Goal: Task Accomplishment & Management: Manage account settings

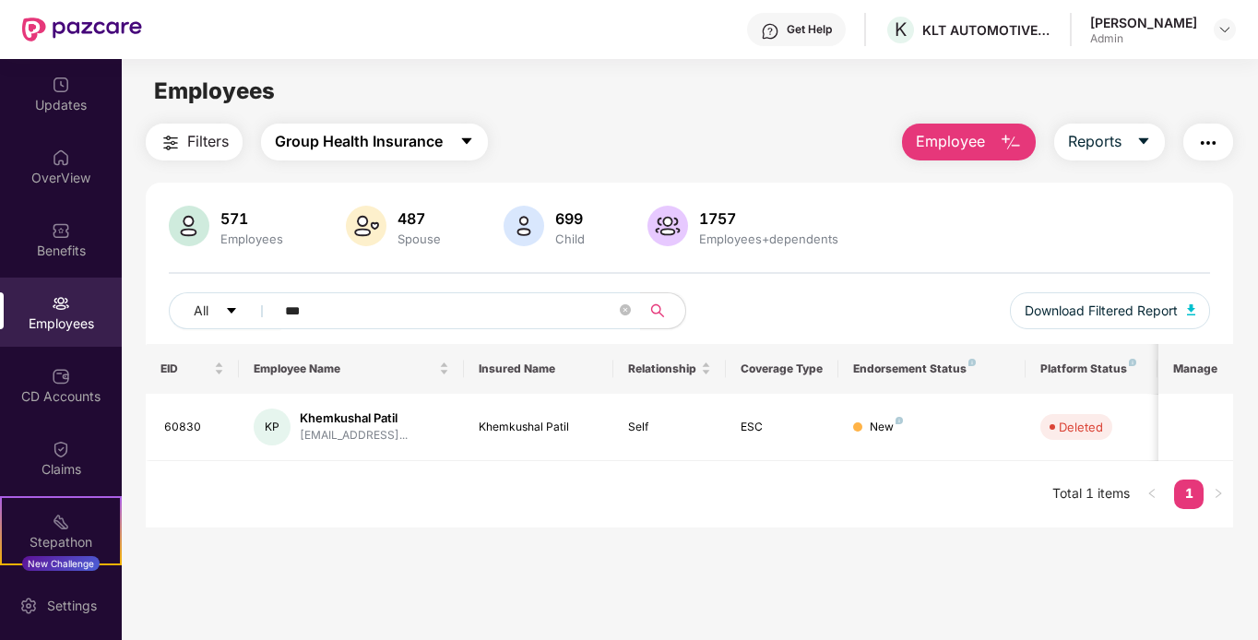
click at [442, 141] on span "Group Health Insurance" at bounding box center [359, 141] width 168 height 23
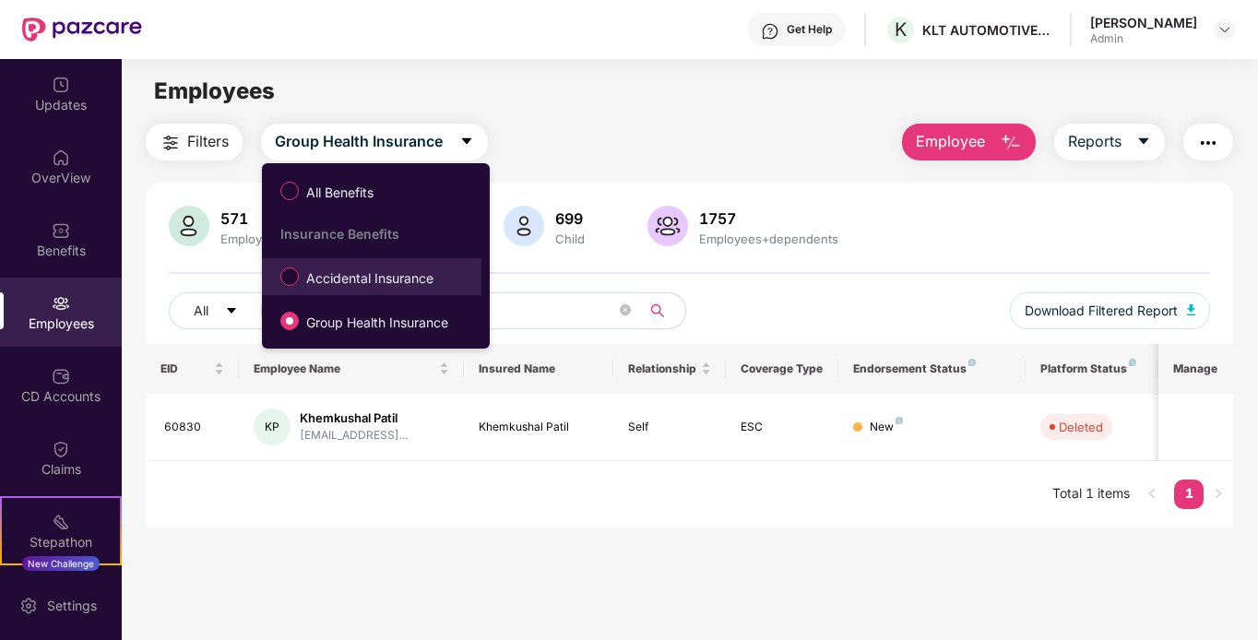
click at [428, 266] on label "Accidental Insurance" at bounding box center [360, 276] width 179 height 31
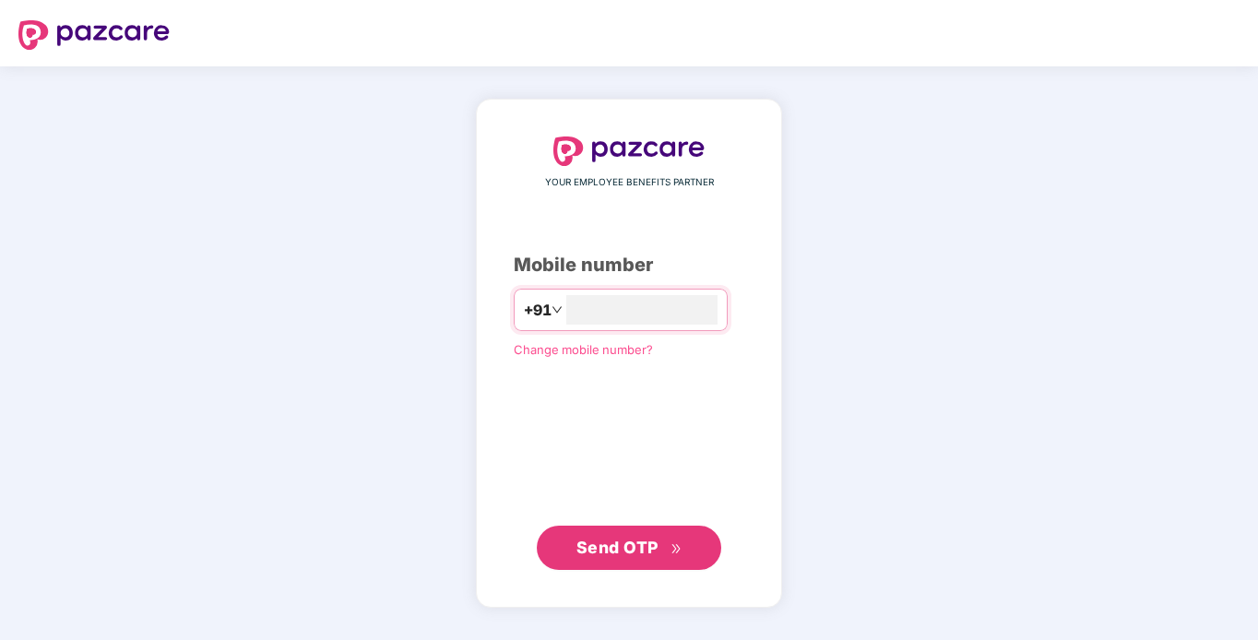
type input "**********"
click at [633, 560] on button "Send OTP" at bounding box center [629, 548] width 184 height 44
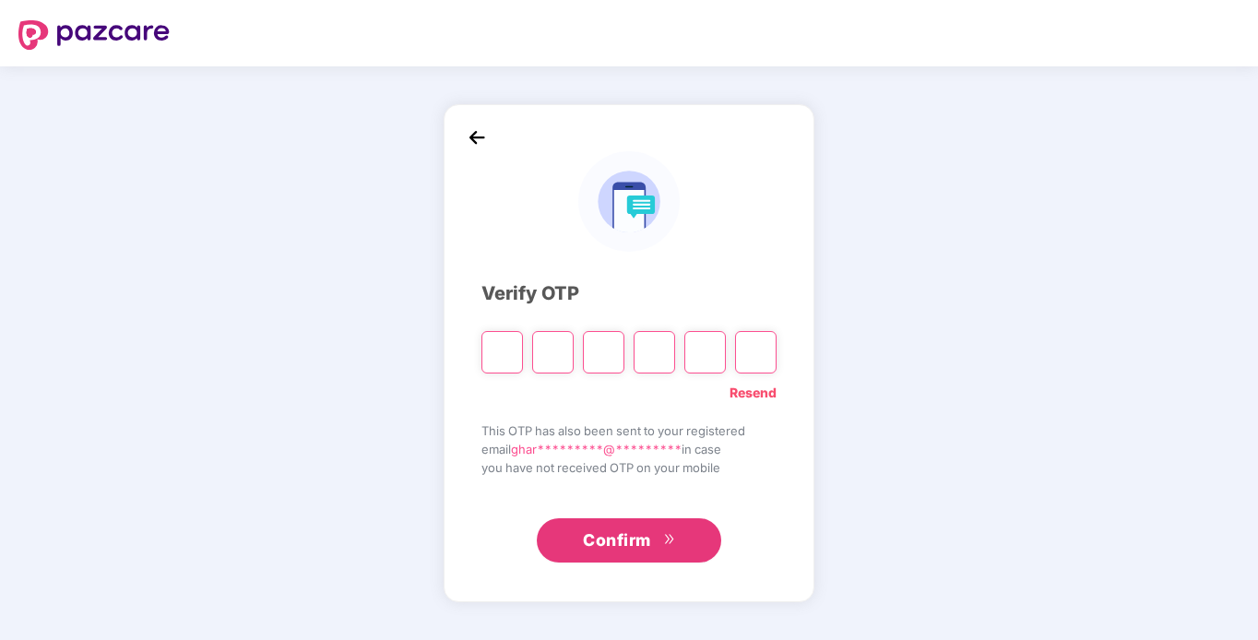
type input "*"
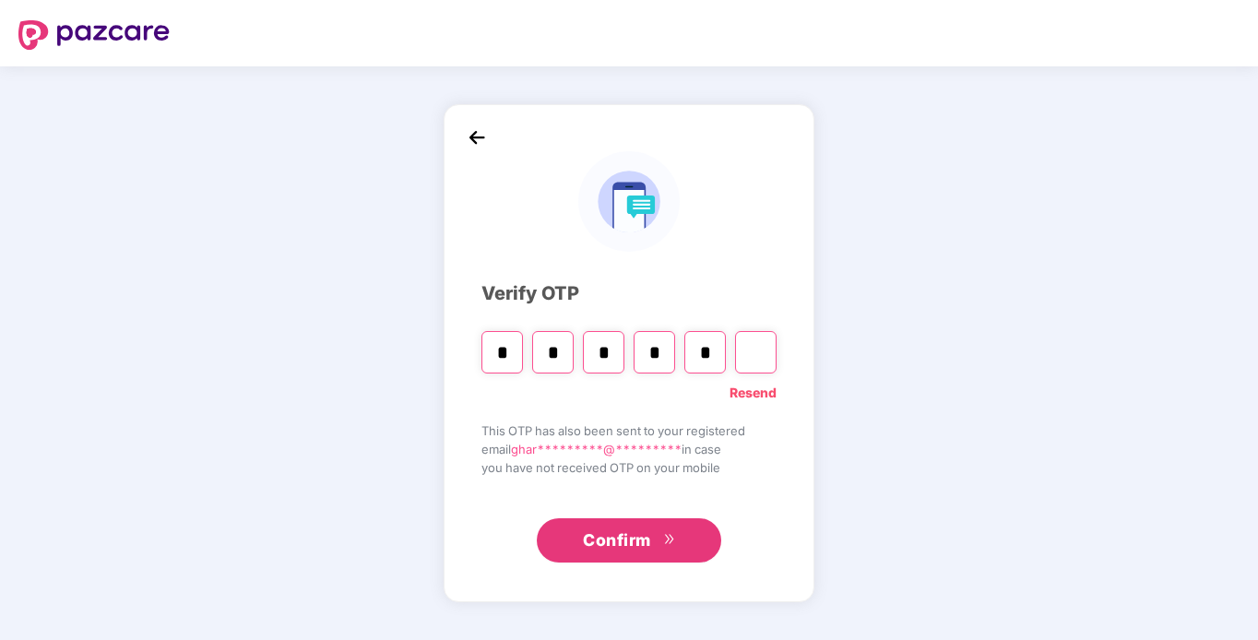
type input "*"
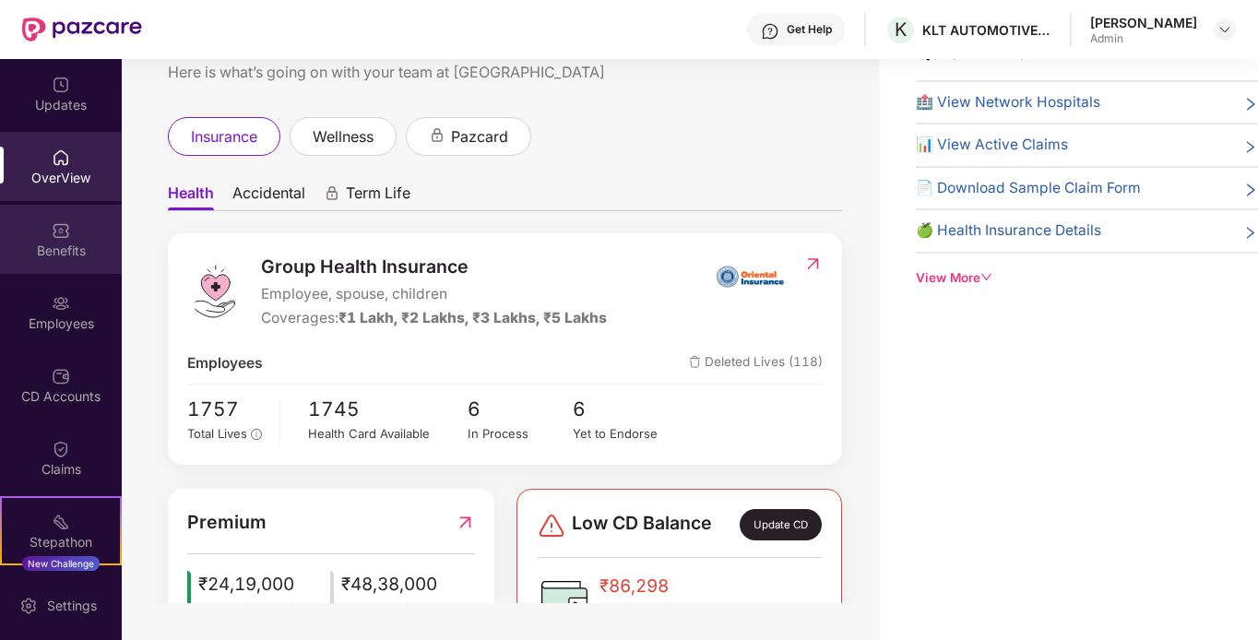
click at [73, 251] on div "Benefits" at bounding box center [61, 251] width 122 height 18
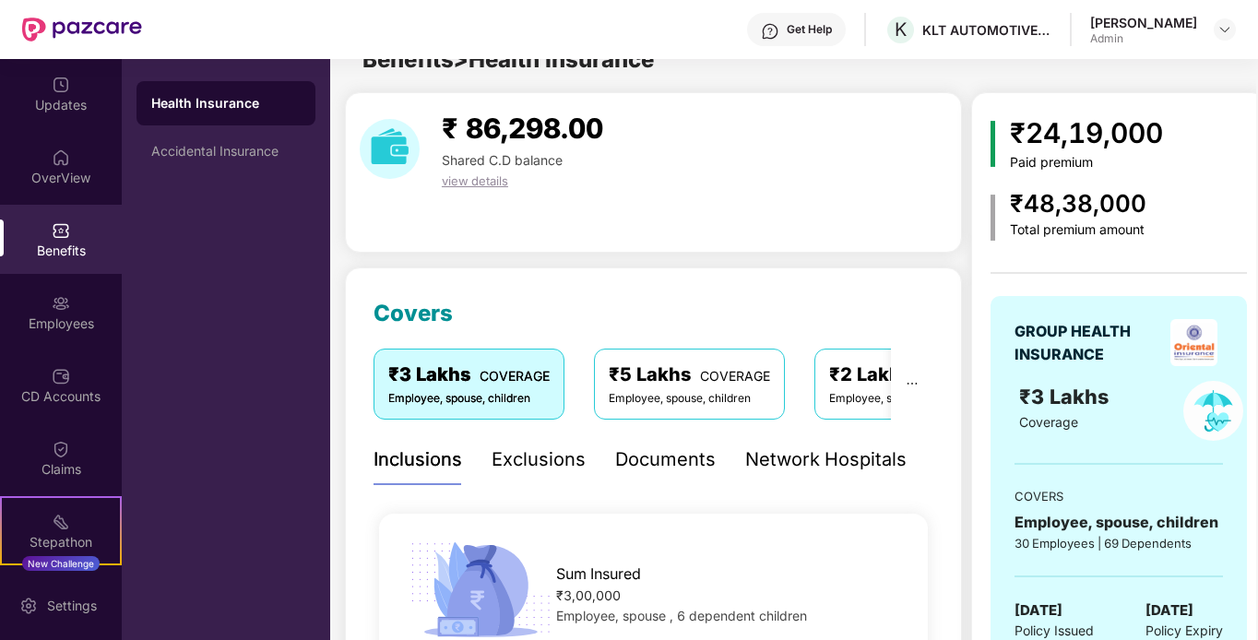
scroll to position [59, 0]
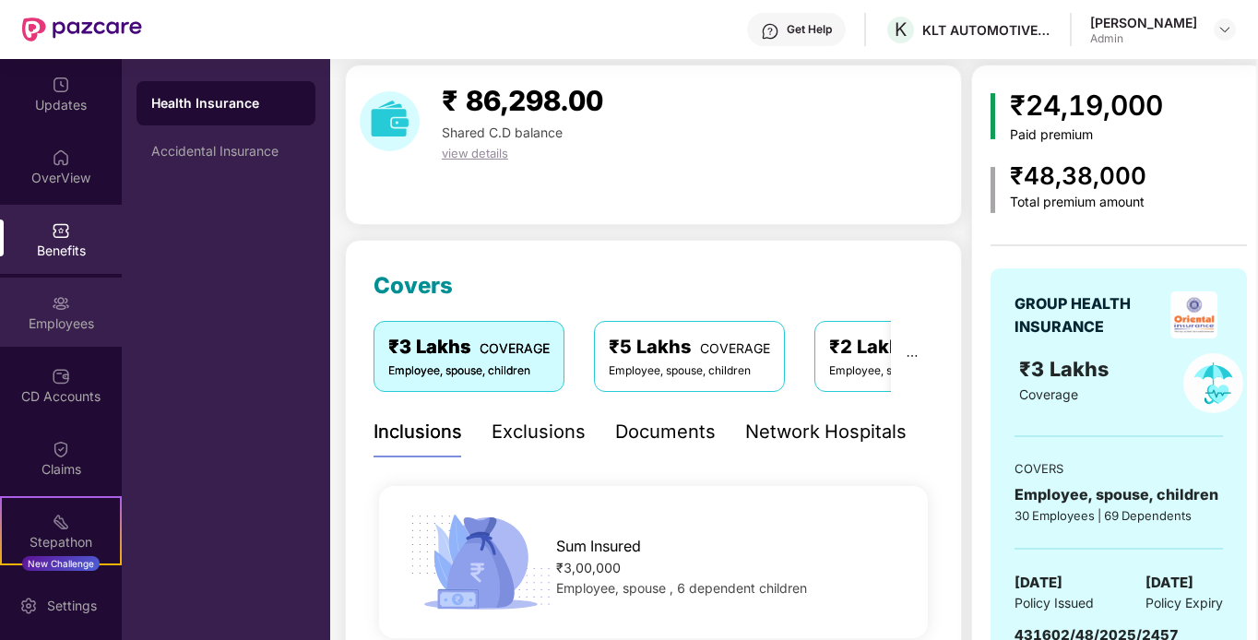
click at [82, 311] on div "Employees" at bounding box center [61, 312] width 122 height 69
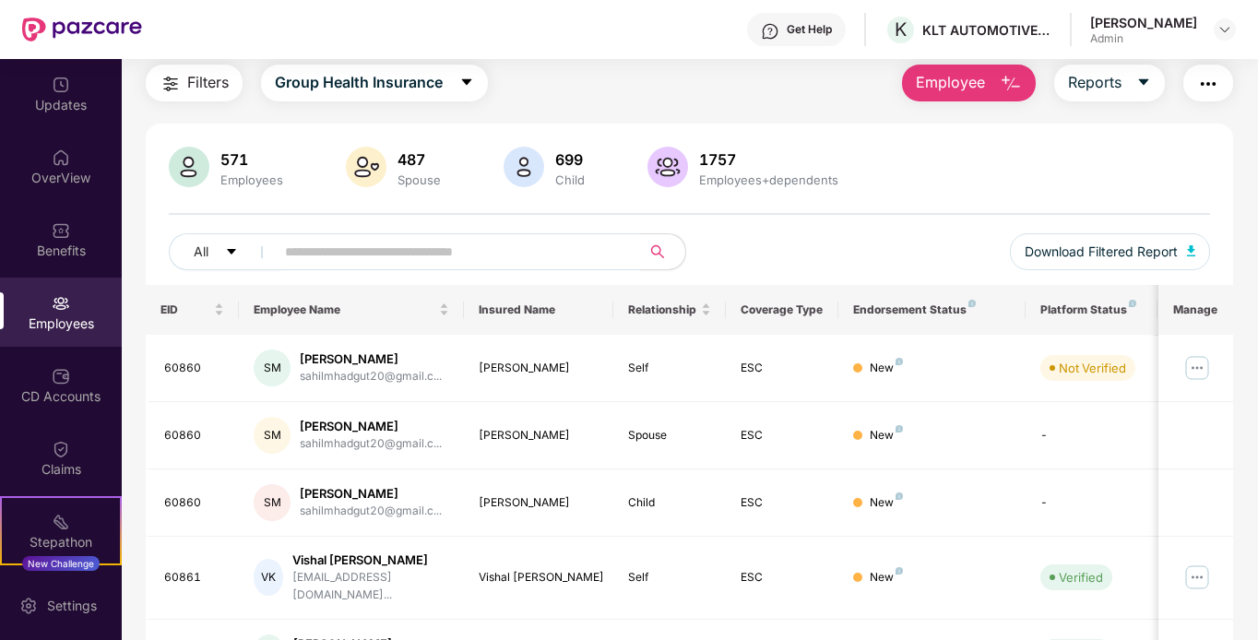
click at [1212, 78] on img "button" at bounding box center [1208, 84] width 22 height 22
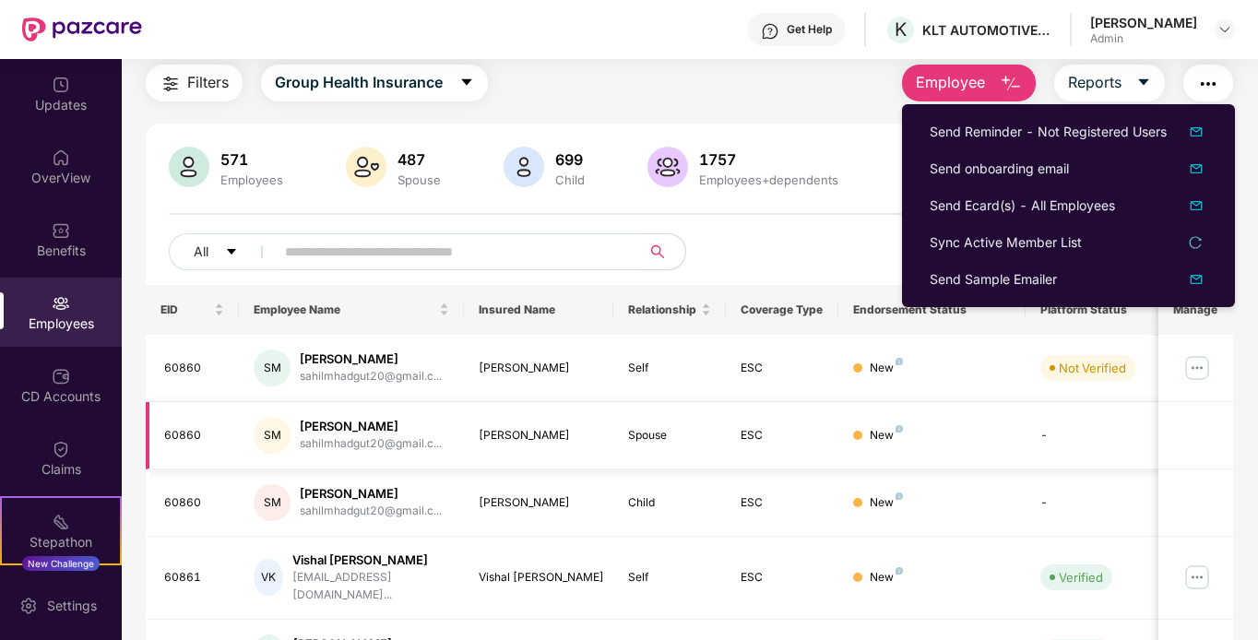
click at [1175, 453] on td at bounding box center [1195, 435] width 75 height 67
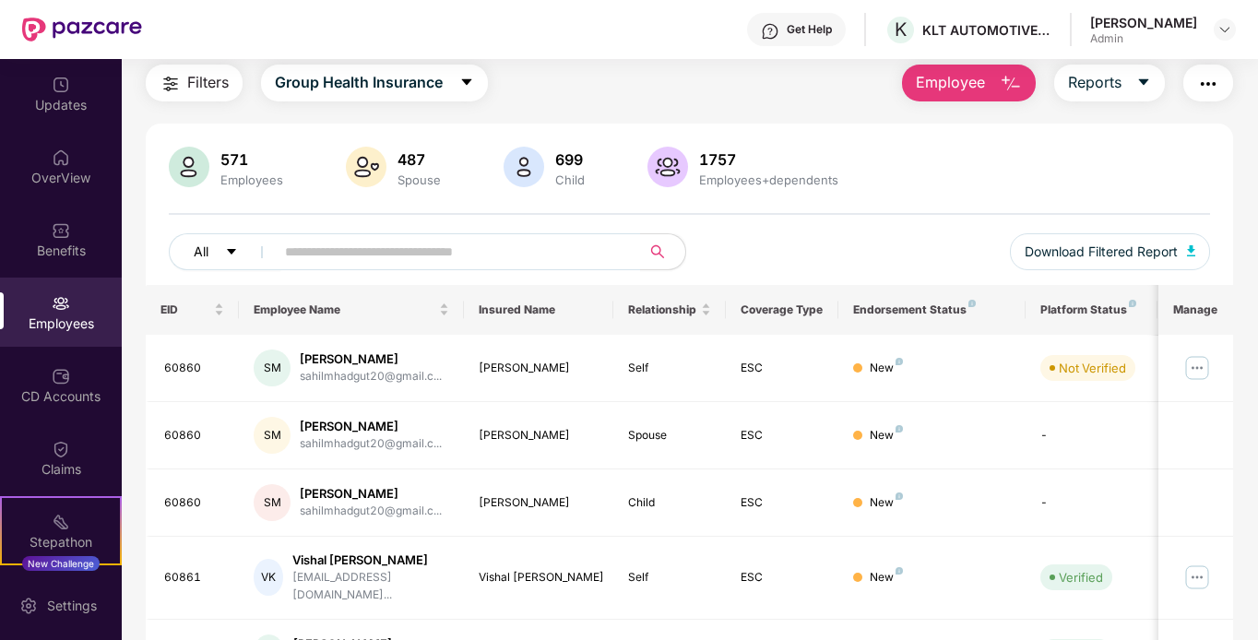
click at [234, 252] on icon "caret-down" at bounding box center [231, 251] width 13 height 13
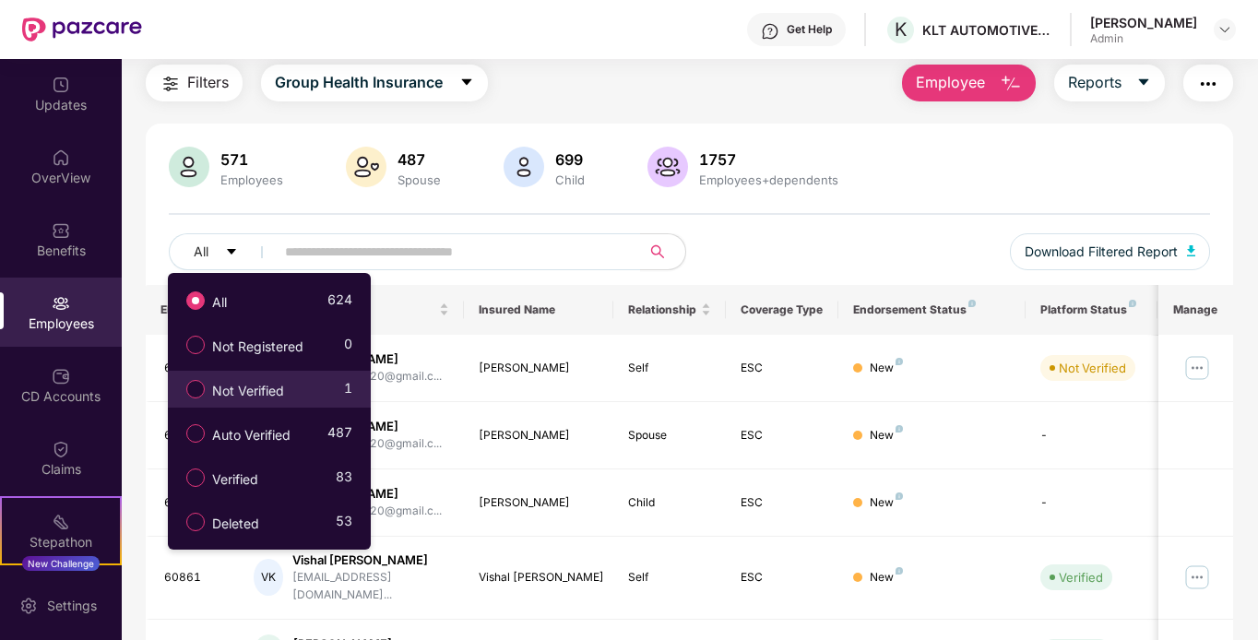
click at [327, 384] on div "Not Verified 1" at bounding box center [264, 388] width 175 height 31
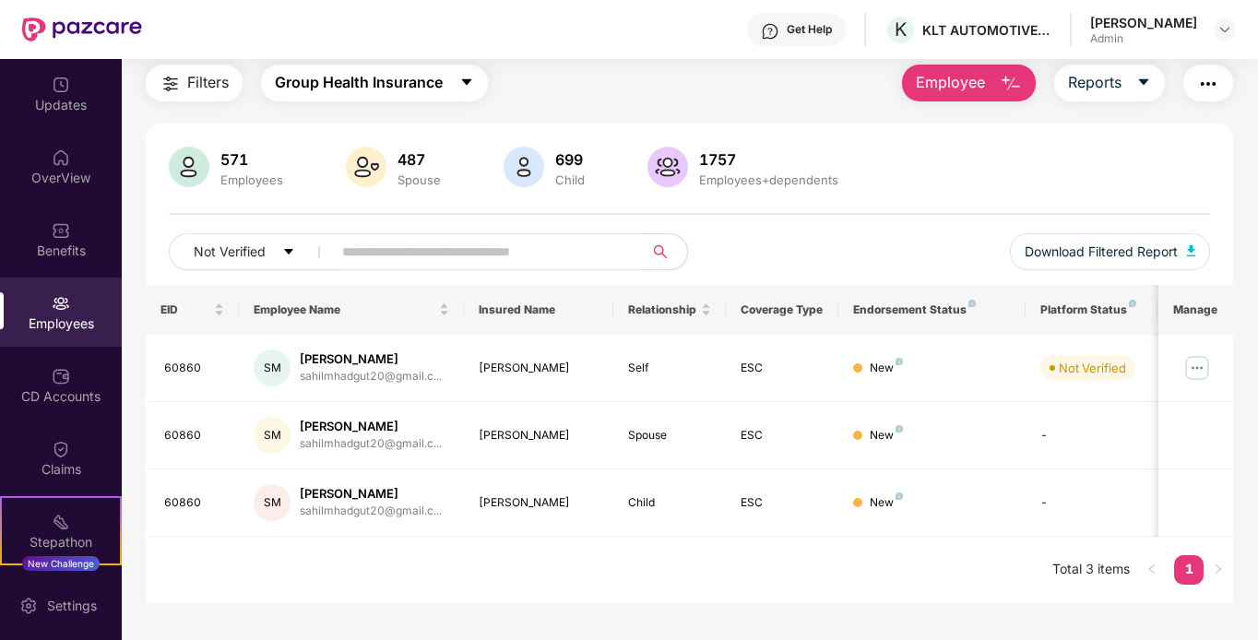
click at [467, 81] on icon "caret-down" at bounding box center [466, 82] width 10 height 6
click at [549, 79] on div "Filters Group Health Insurance Employee Reports" at bounding box center [690, 83] width 1088 height 37
click at [471, 76] on icon "caret-down" at bounding box center [466, 82] width 15 height 15
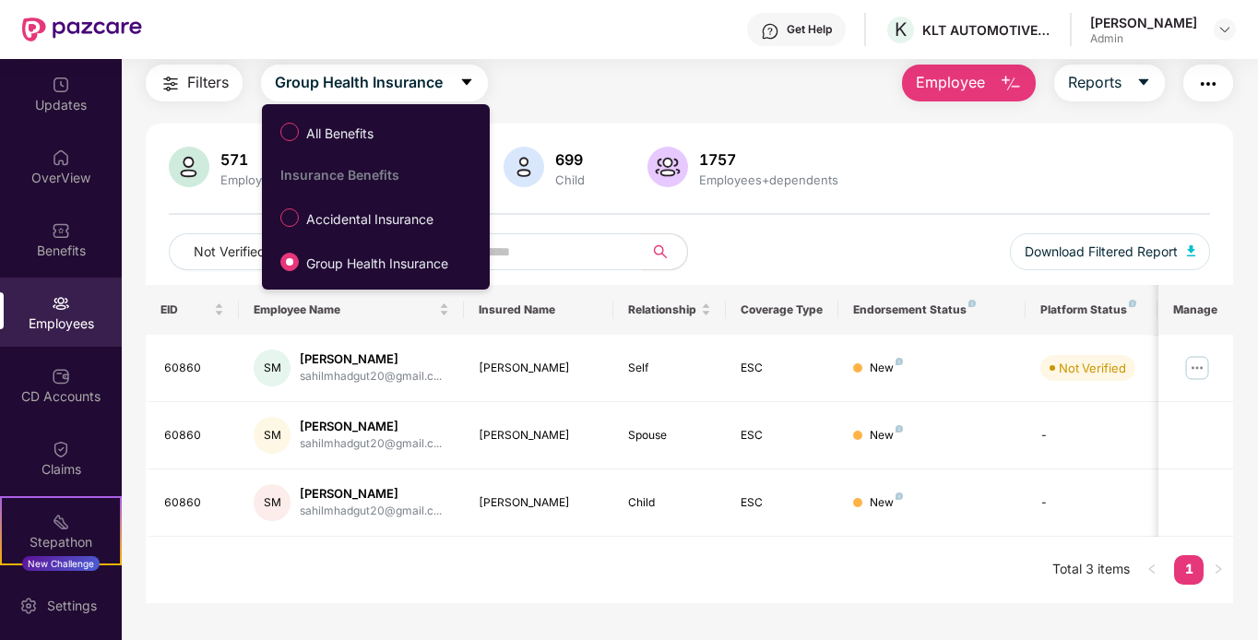
click at [611, 580] on div "EID Employee Name Insured Name Relationship Coverage Type Endorsement Status Pl…" at bounding box center [690, 444] width 1088 height 318
